Goal: Task Accomplishment & Management: Use online tool/utility

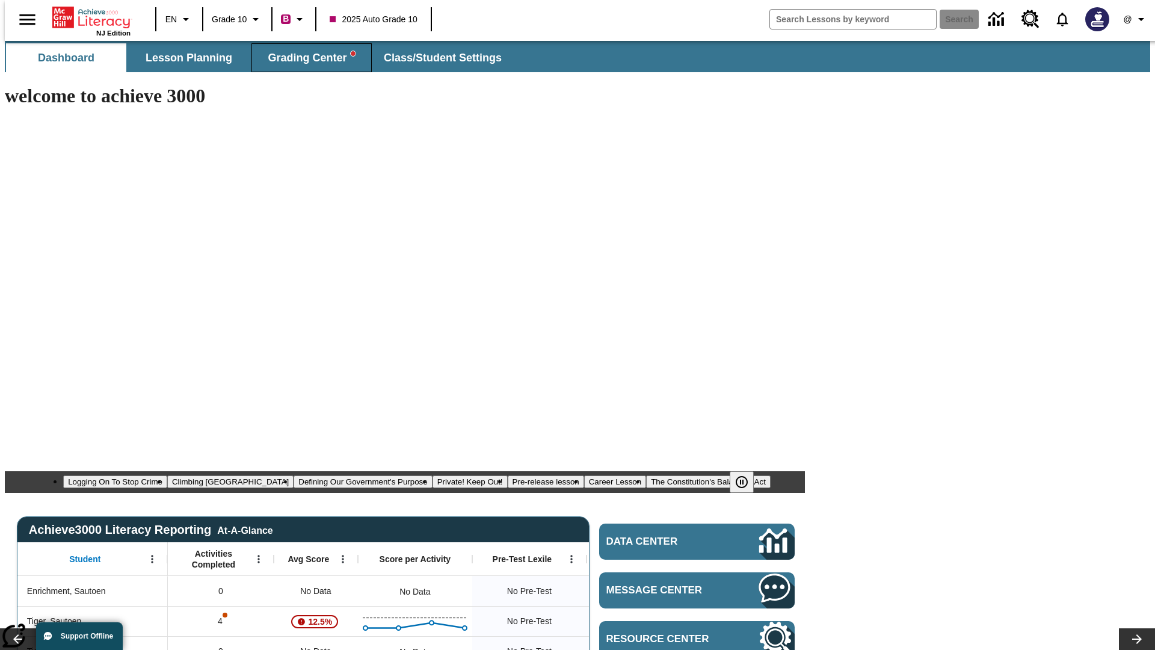
click at [307, 58] on span "Grading Center" at bounding box center [311, 58] width 87 height 14
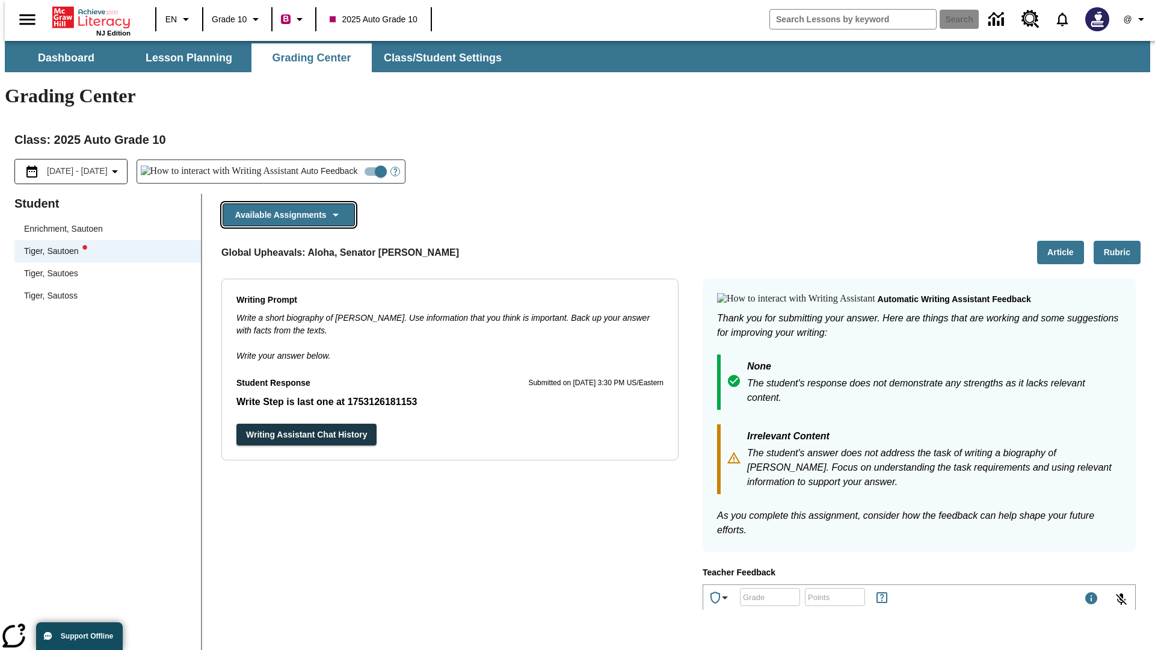
click at [285, 203] on button "Available Assignments" at bounding box center [289, 214] width 132 height 23
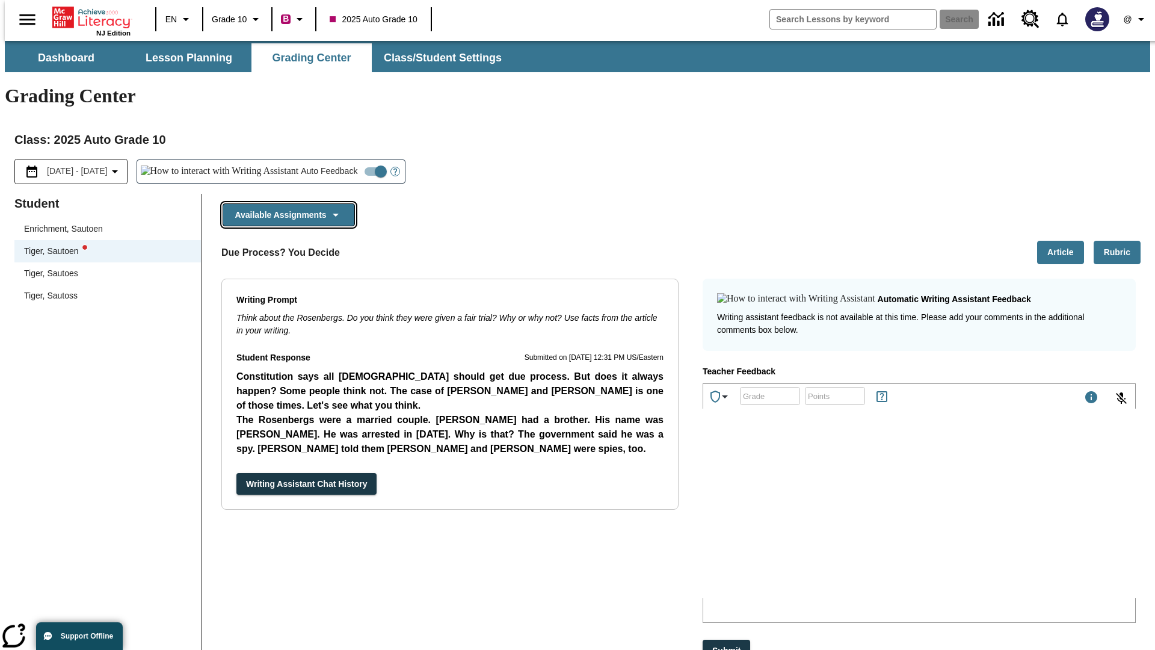
scroll to position [952, 0]
click at [236, 473] on button "Writing Assistant Chat History" at bounding box center [306, 484] width 140 height 22
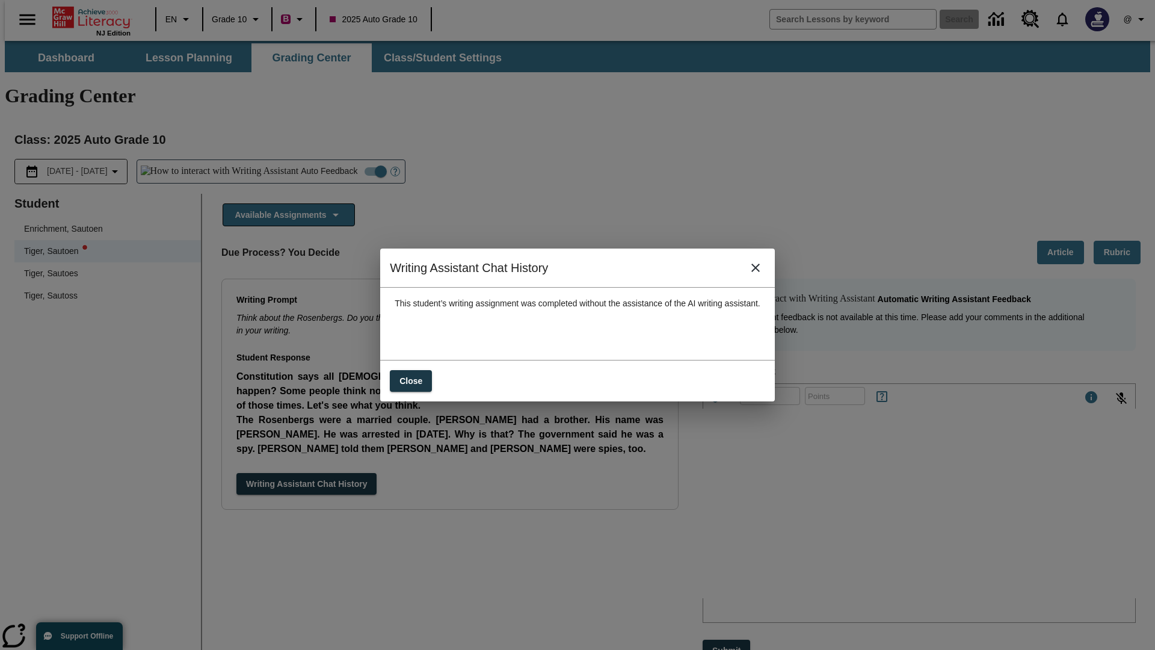
click at [760, 272] on icon "close" at bounding box center [756, 268] width 8 height 8
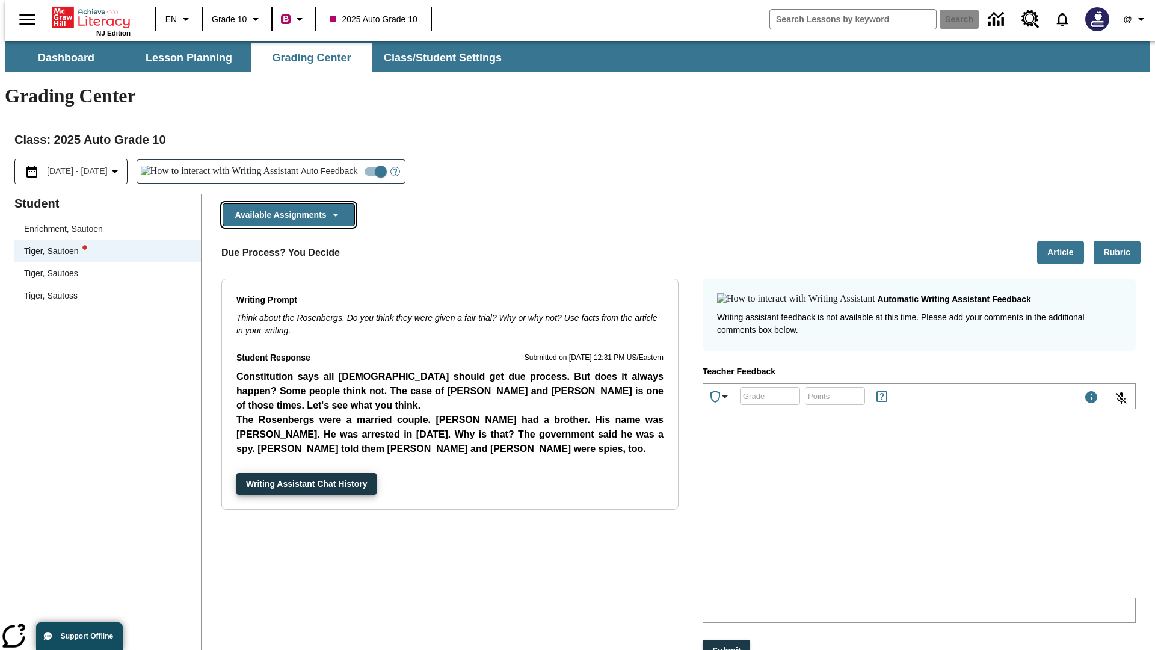
click at [285, 203] on button "Available Assignments" at bounding box center [289, 214] width 132 height 23
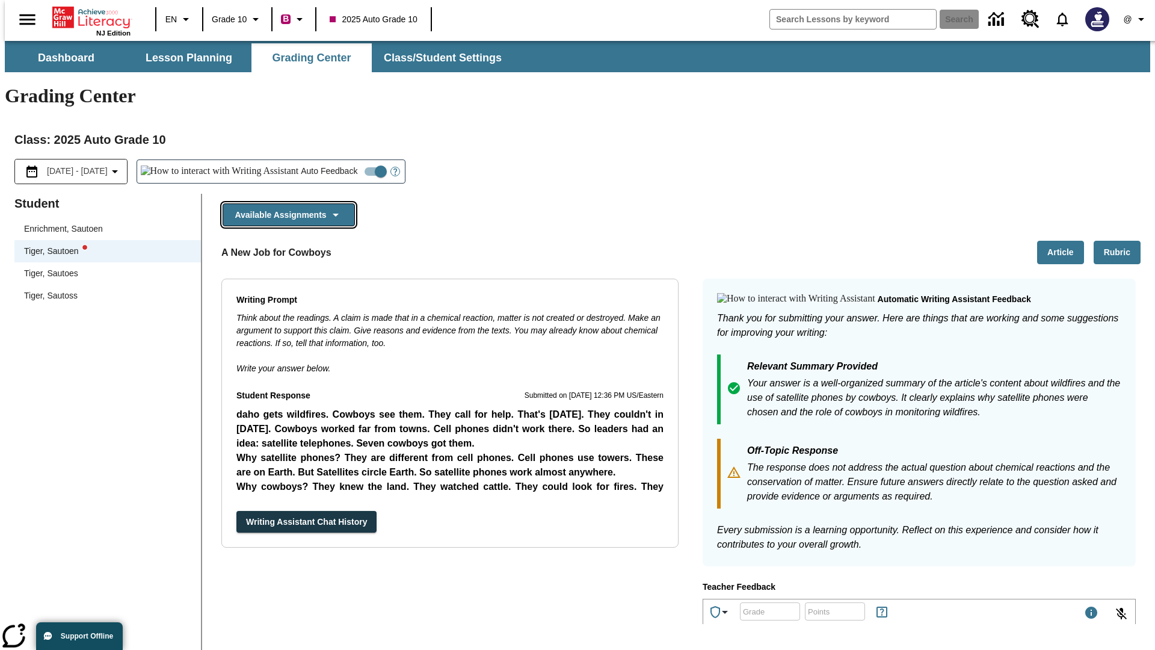
scroll to position [422, 0]
click at [236, 511] on button "Writing Assistant Chat History" at bounding box center [306, 522] width 140 height 22
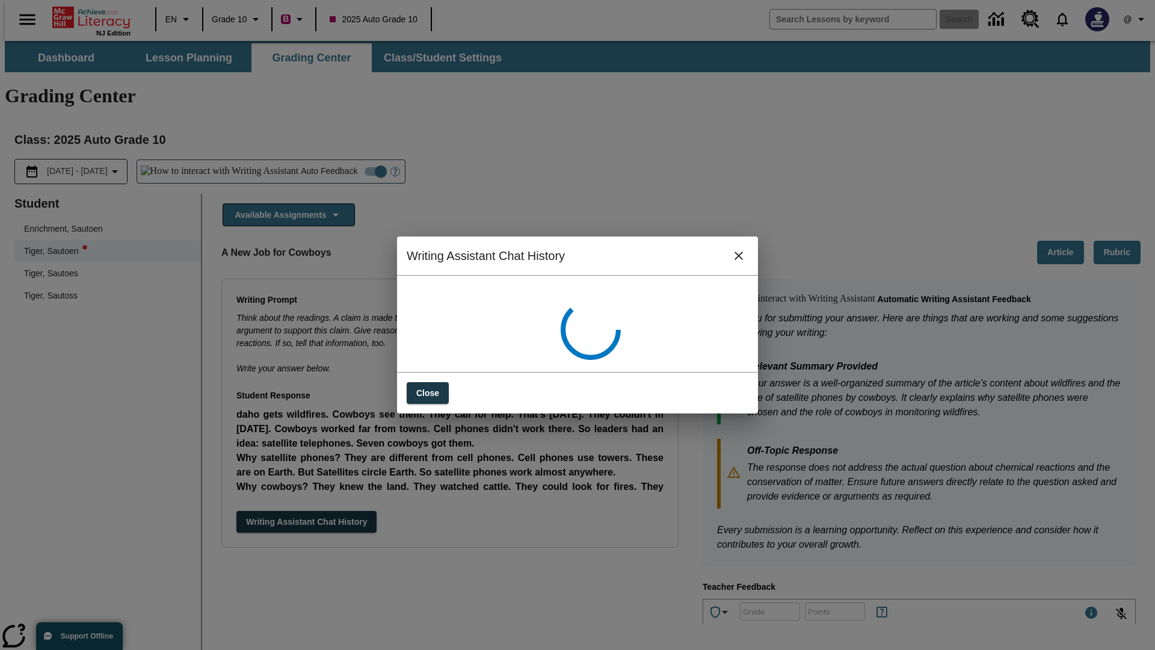
scroll to position [0, 0]
